Goal: Information Seeking & Learning: Learn about a topic

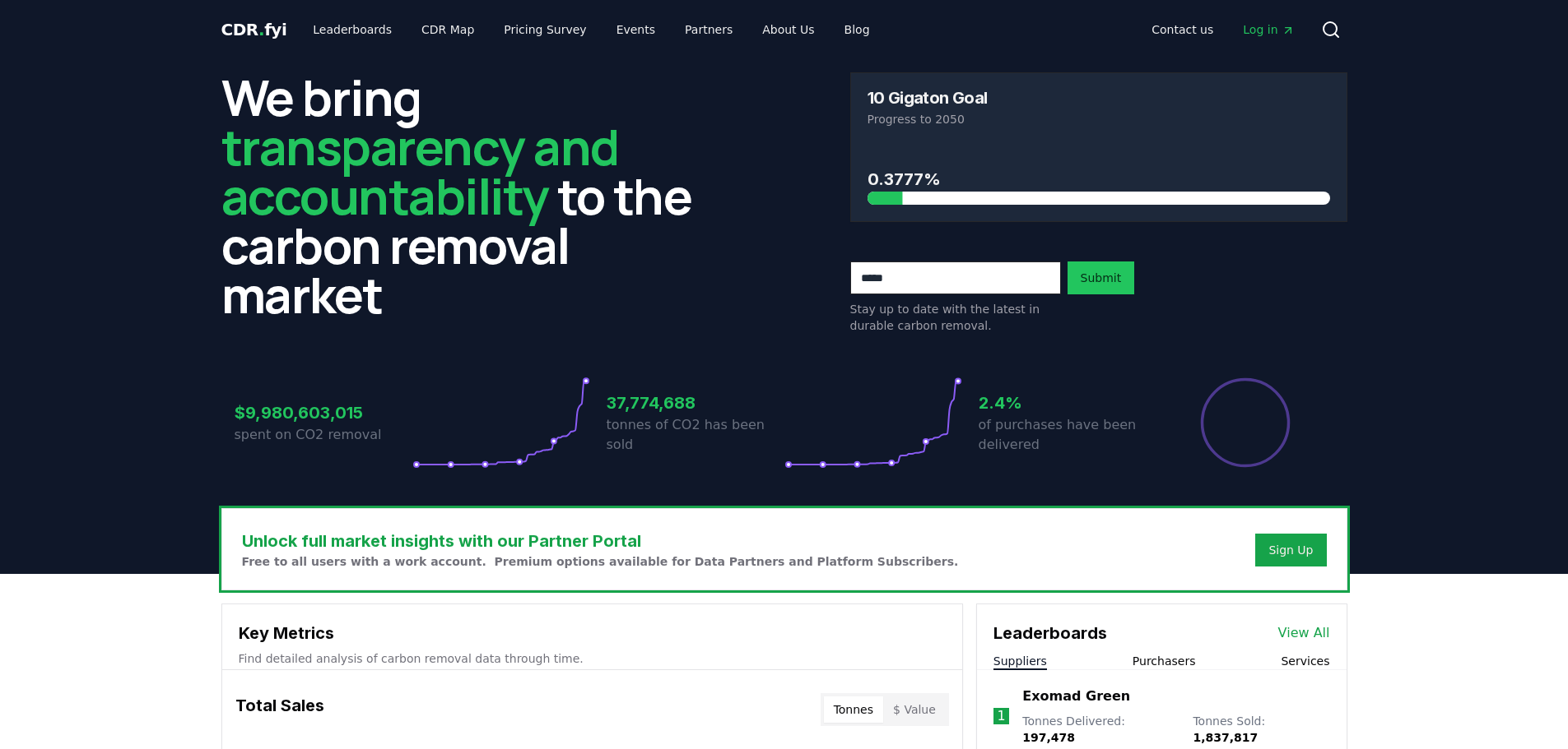
scroll to position [411, 0]
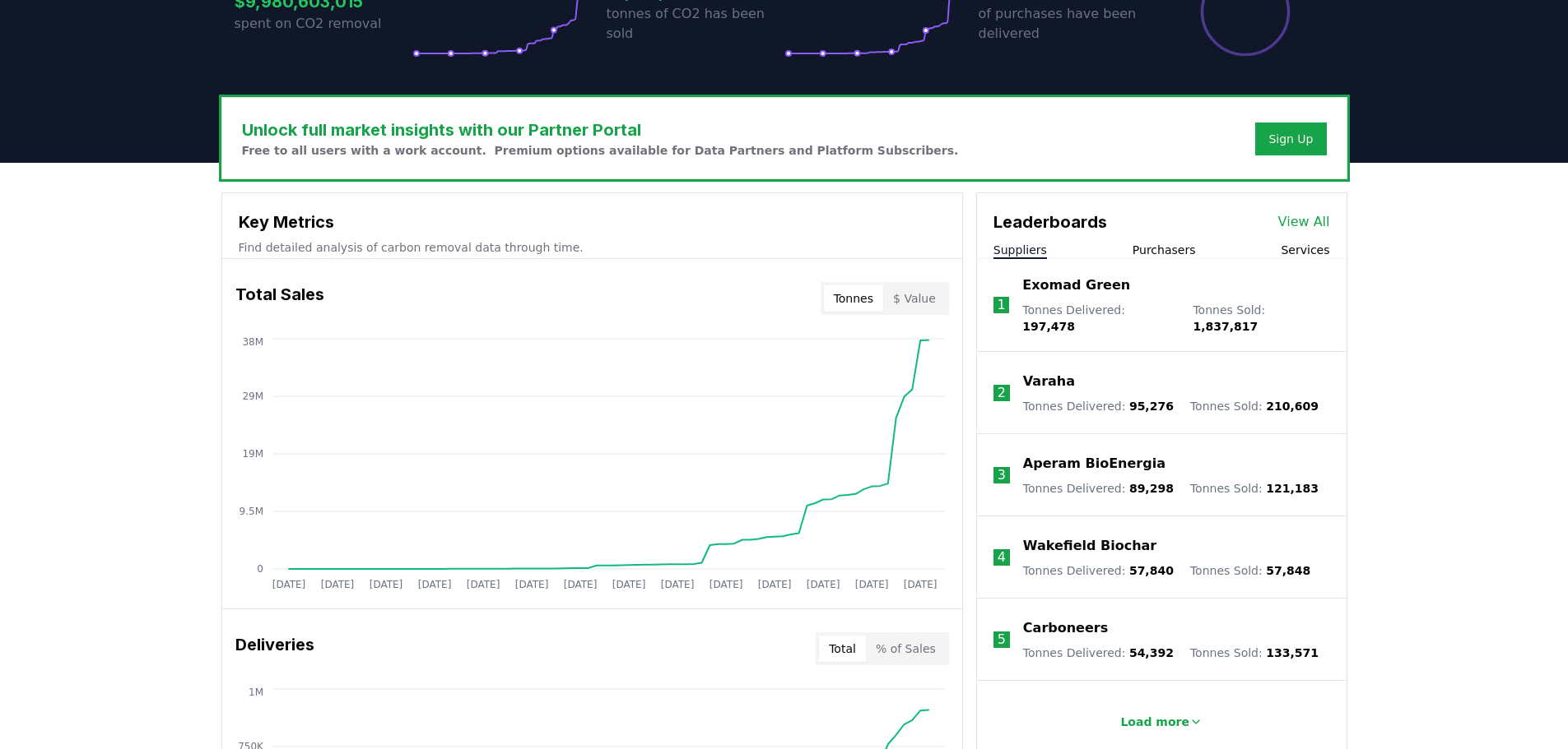
click at [1320, 210] on div "Leaderboards View All" at bounding box center [1162, 214] width 370 height 41
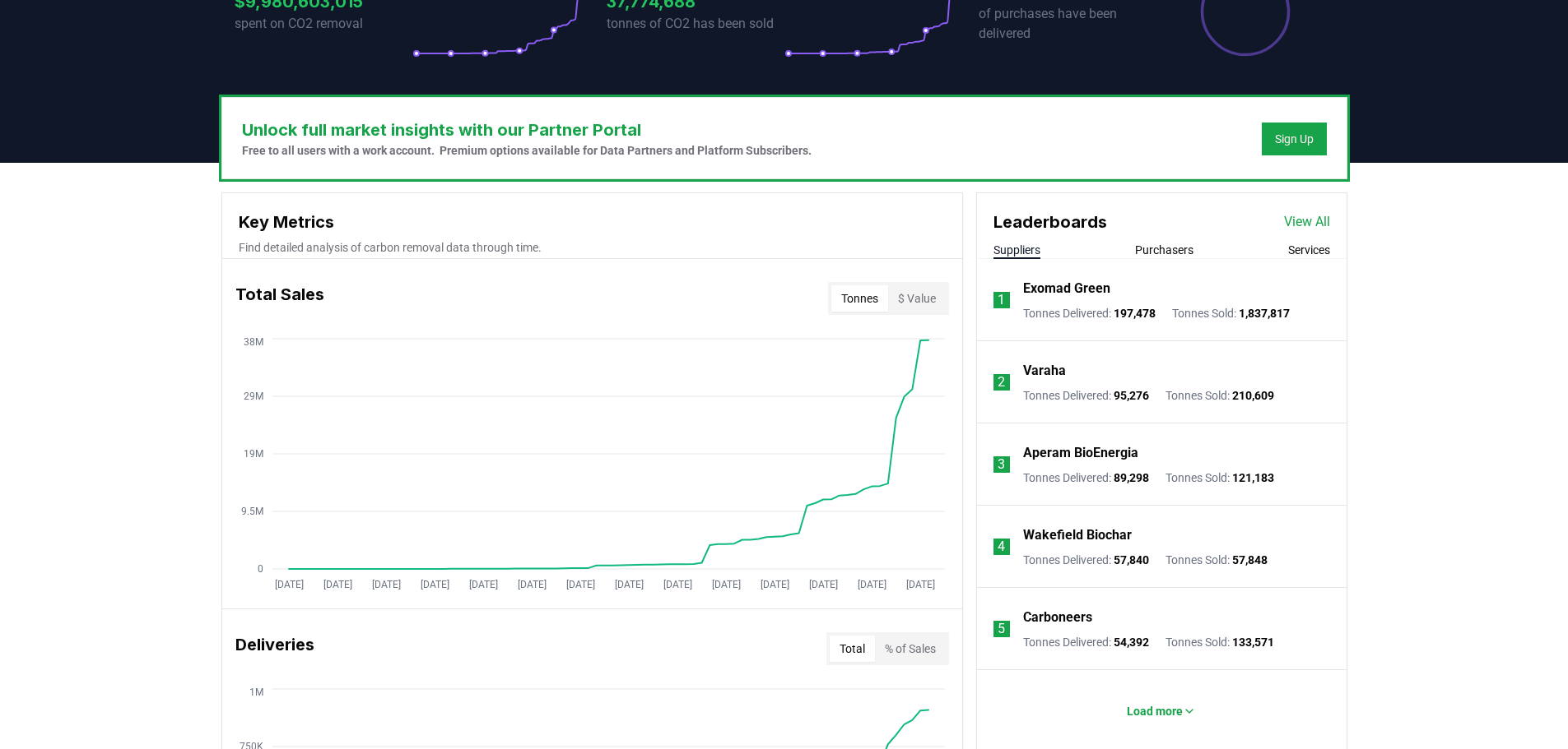
click at [1314, 216] on link "View All" at bounding box center [1307, 222] width 46 height 20
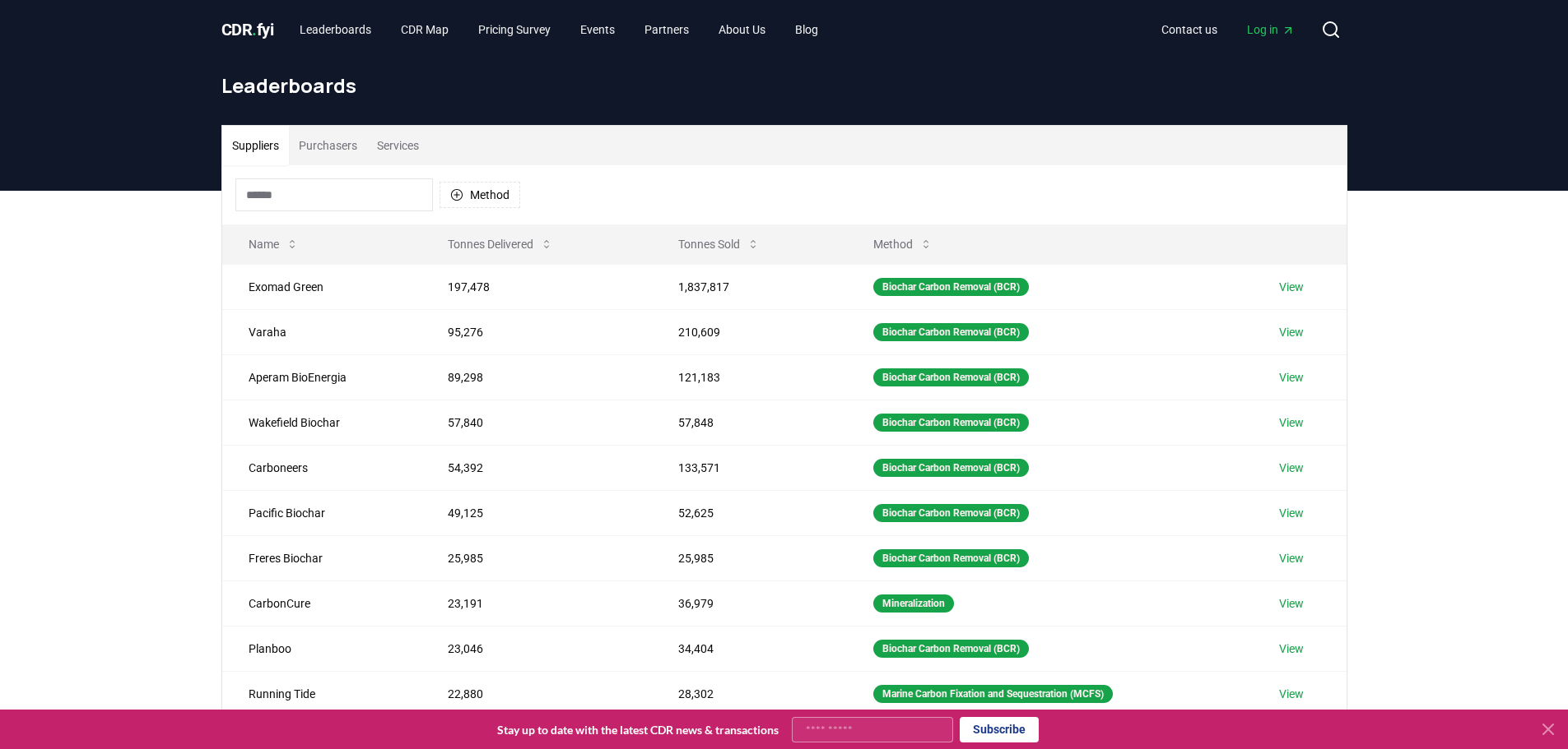
click at [309, 195] on input at bounding box center [334, 194] width 197 height 33
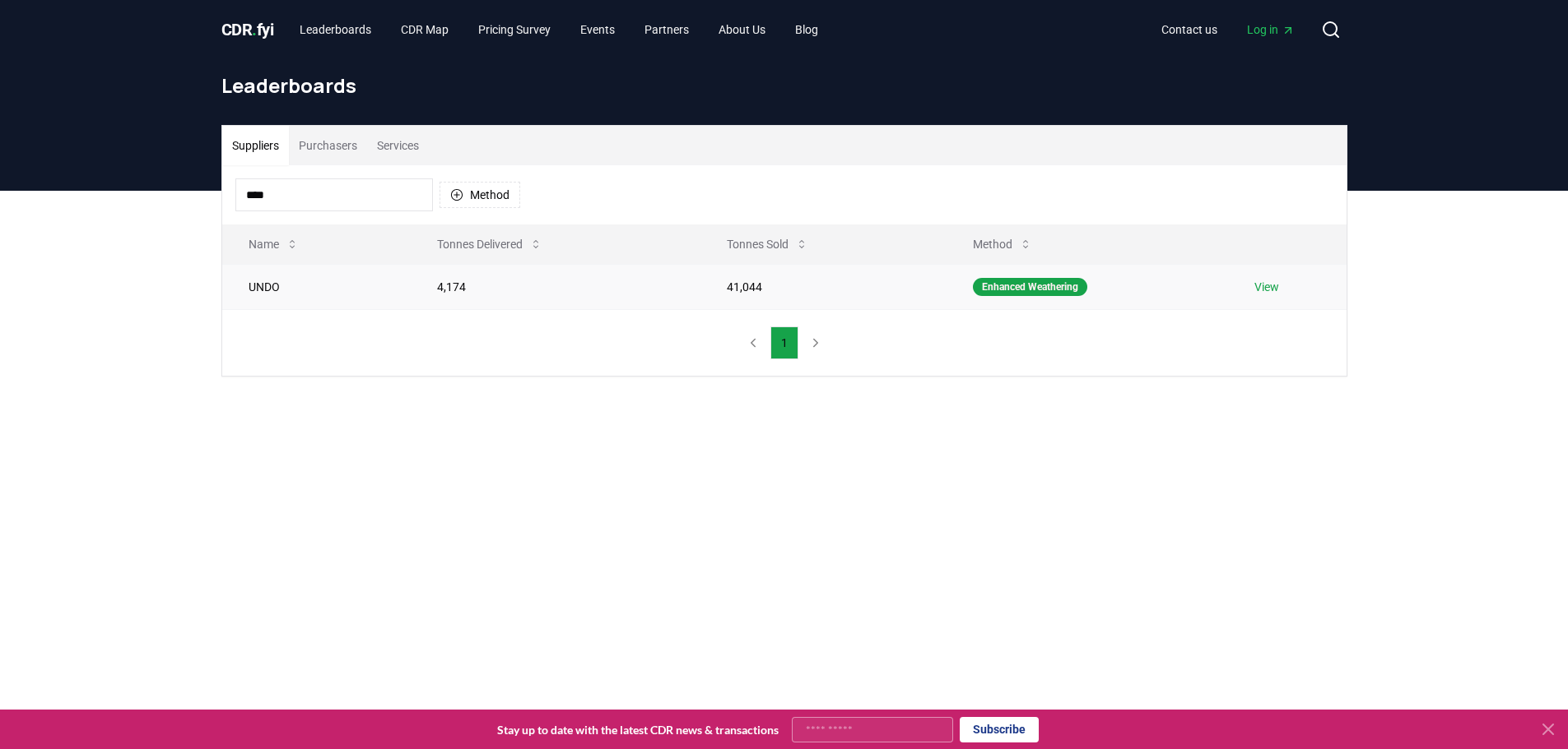
type input "****"
click at [1266, 288] on link "View" at bounding box center [1267, 286] width 25 height 16
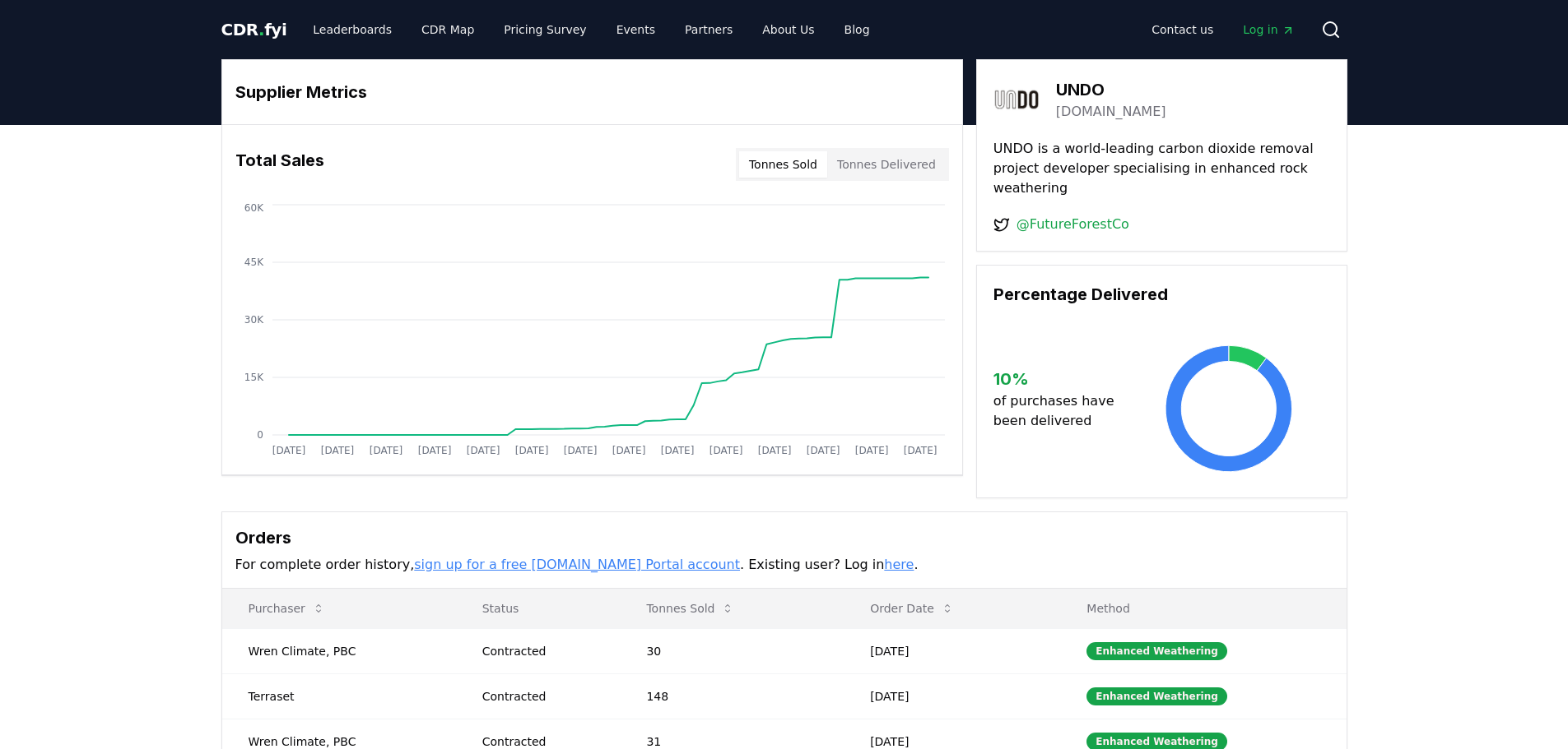
click at [803, 163] on button "Tonnes Sold" at bounding box center [783, 164] width 88 height 26
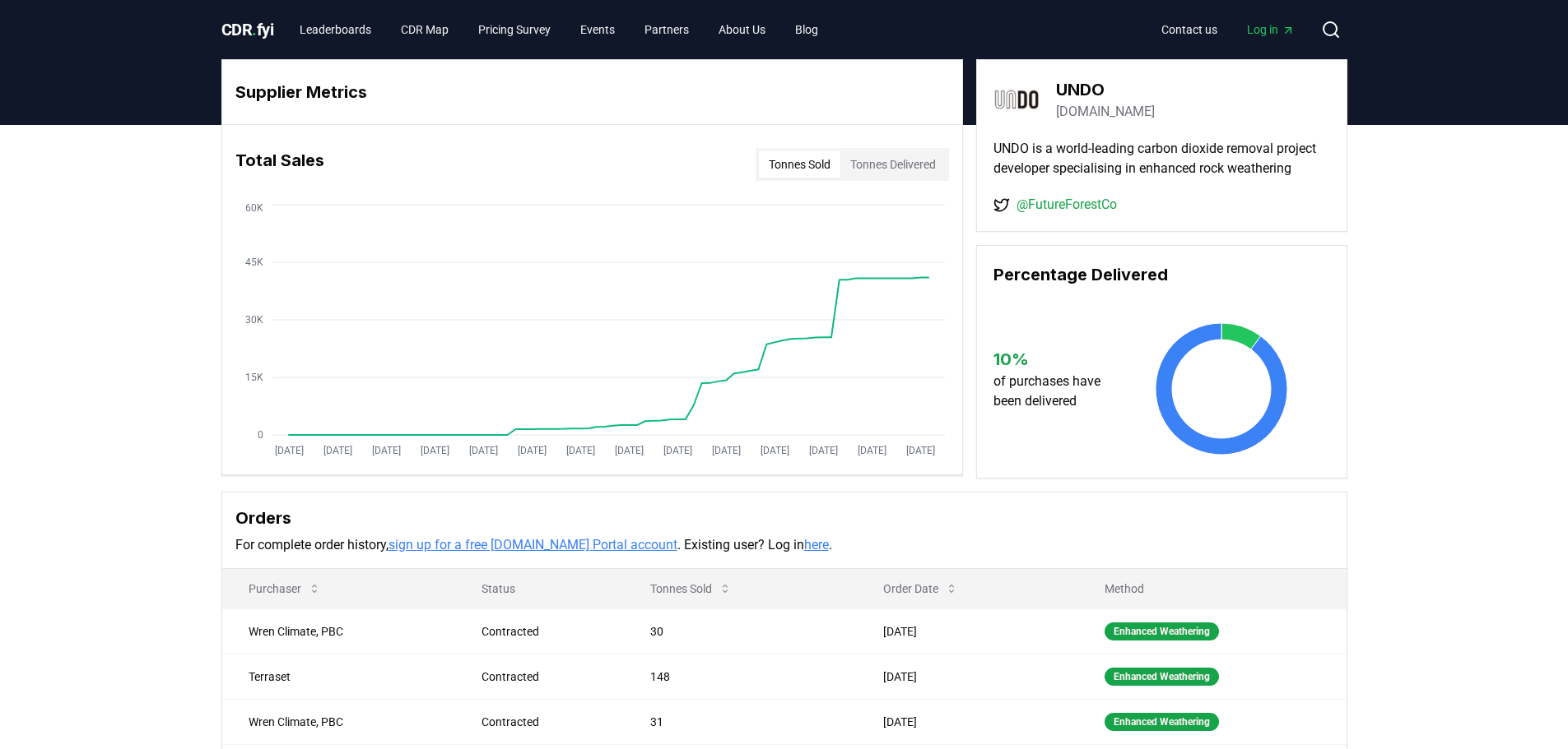
click at [883, 164] on button "Tonnes Delivered" at bounding box center [893, 164] width 105 height 26
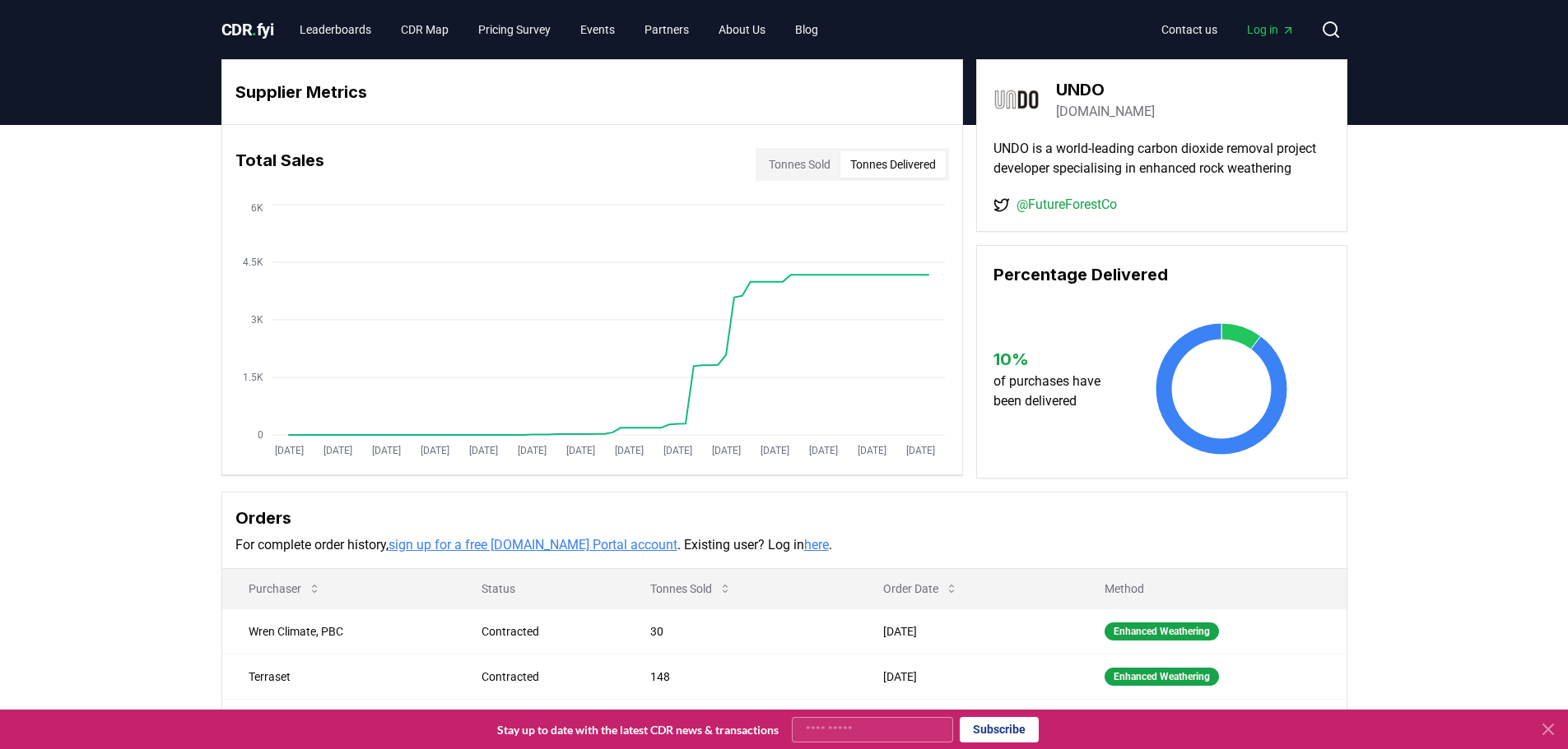
click at [813, 164] on button "Tonnes Sold" at bounding box center [799, 164] width 81 height 26
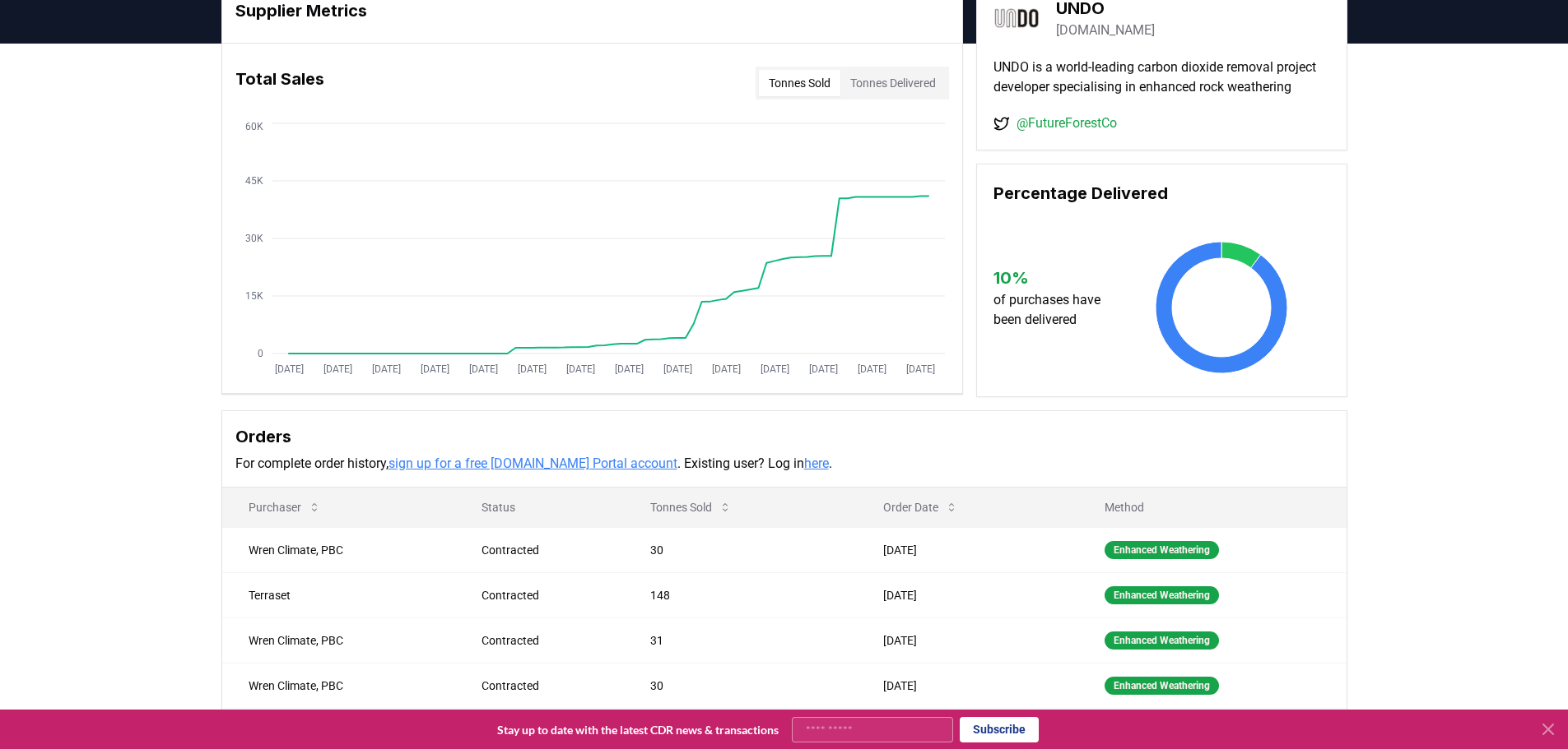
scroll to position [82, 0]
click at [525, 470] on link "sign up for a free CDR.fyi Portal account" at bounding box center [532, 463] width 288 height 15
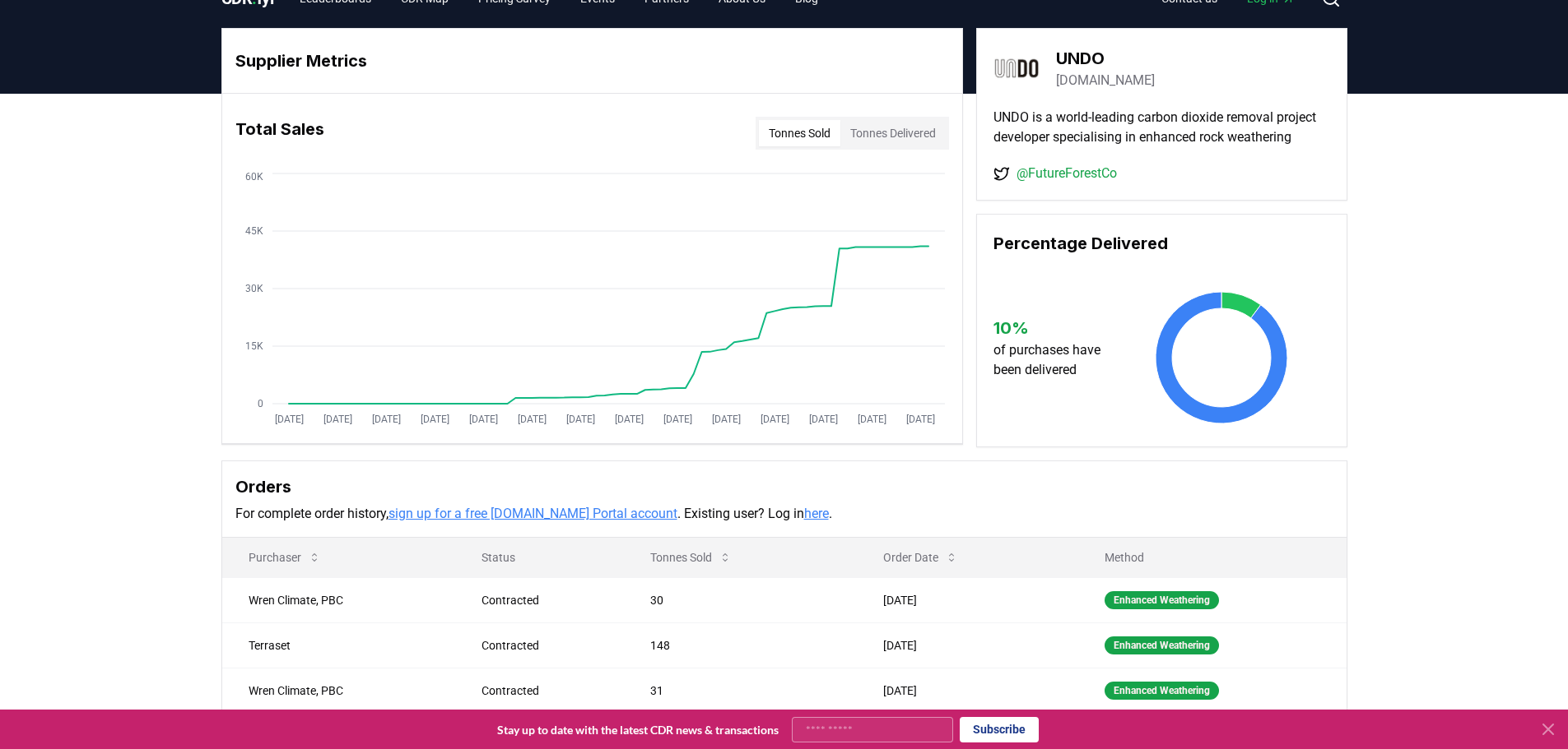
scroll to position [2, 0]
